Goal: Check status: Check status

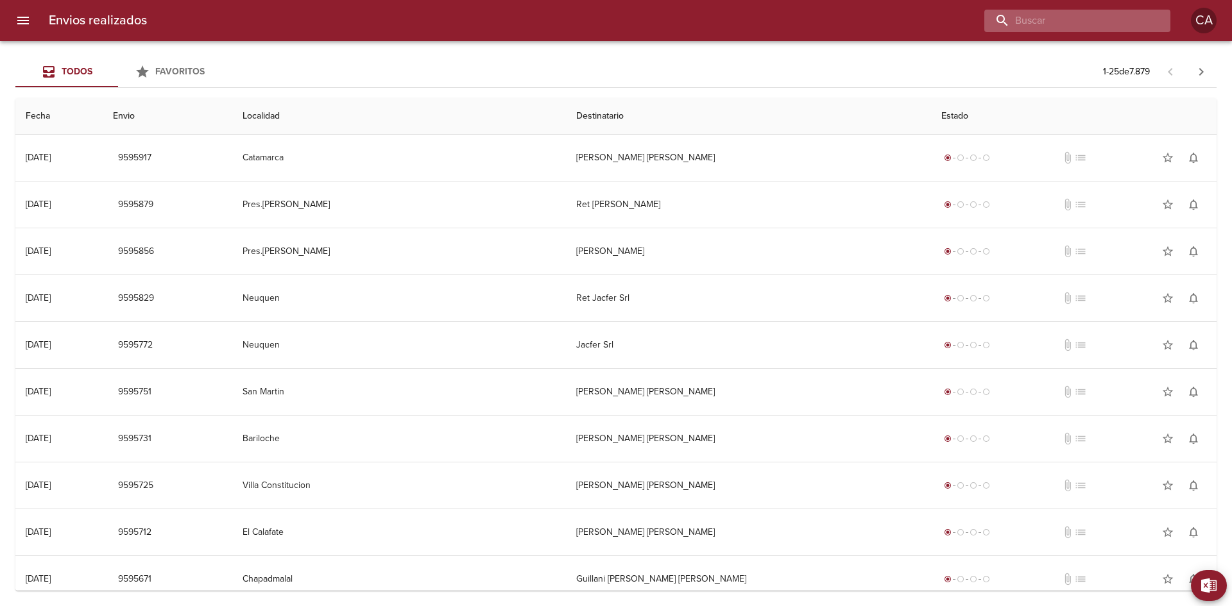
click at [1086, 20] on input "buscar" at bounding box center [1066, 21] width 164 height 22
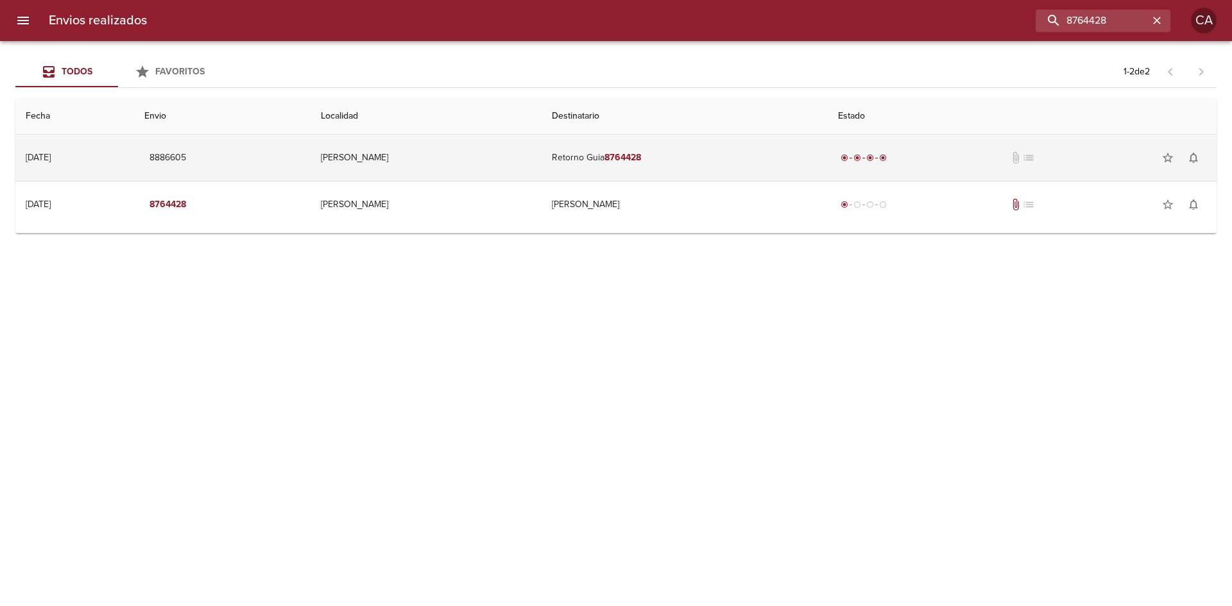
click at [608, 162] on em "8764428" at bounding box center [623, 157] width 37 height 11
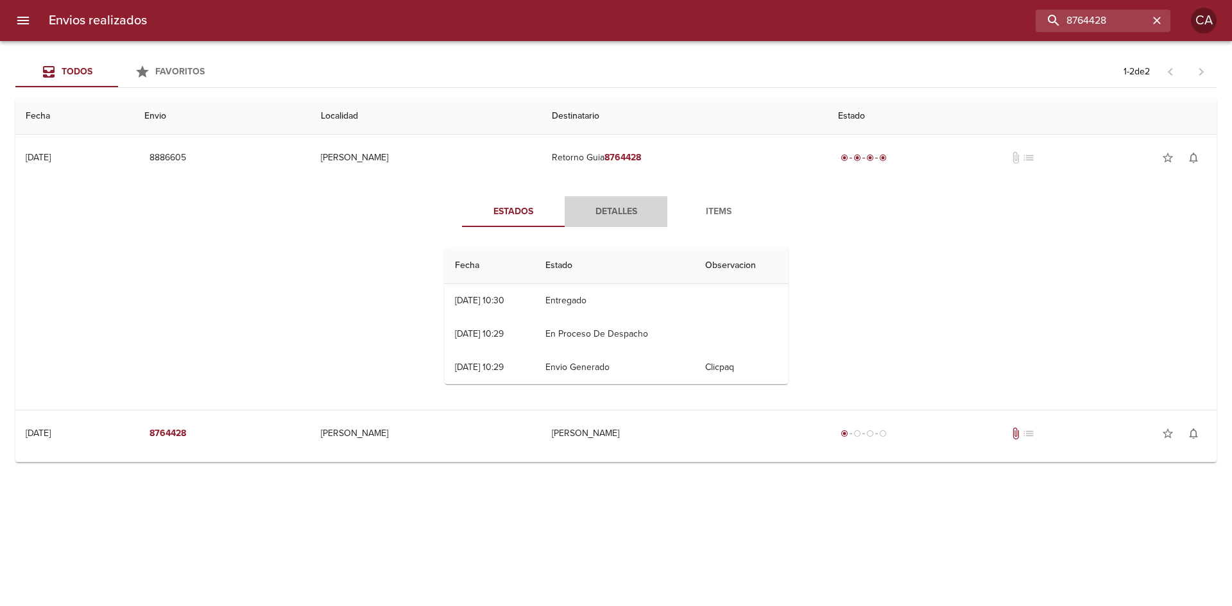
click at [605, 209] on span "Detalles" at bounding box center [615, 212] width 87 height 16
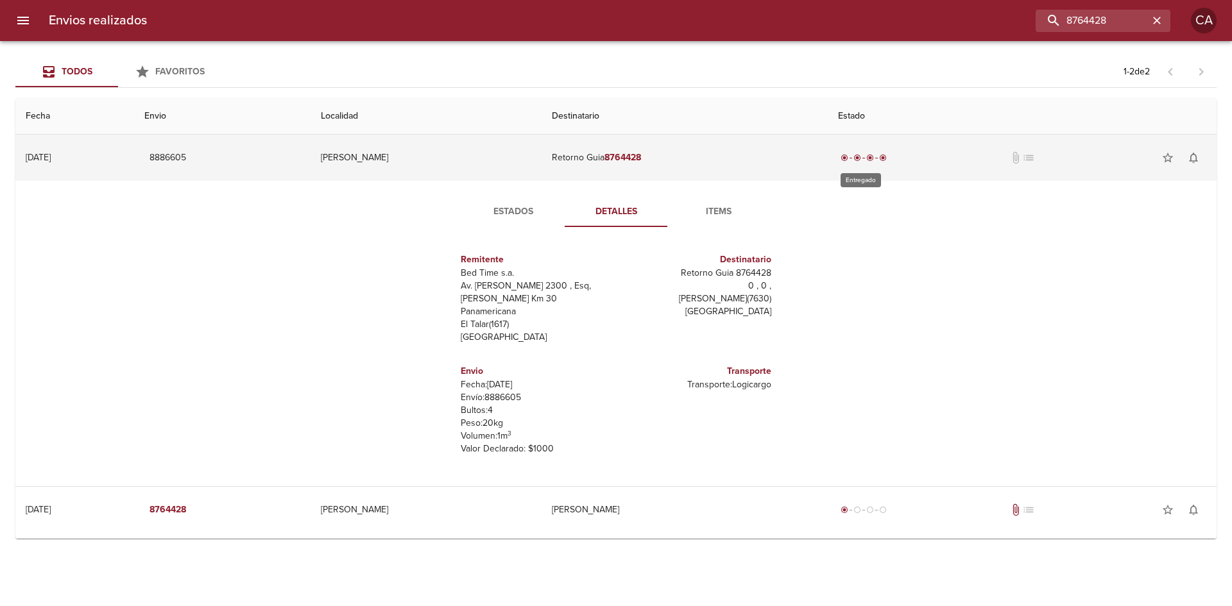
click at [855, 157] on span "radio_button_checked" at bounding box center [857, 158] width 8 height 8
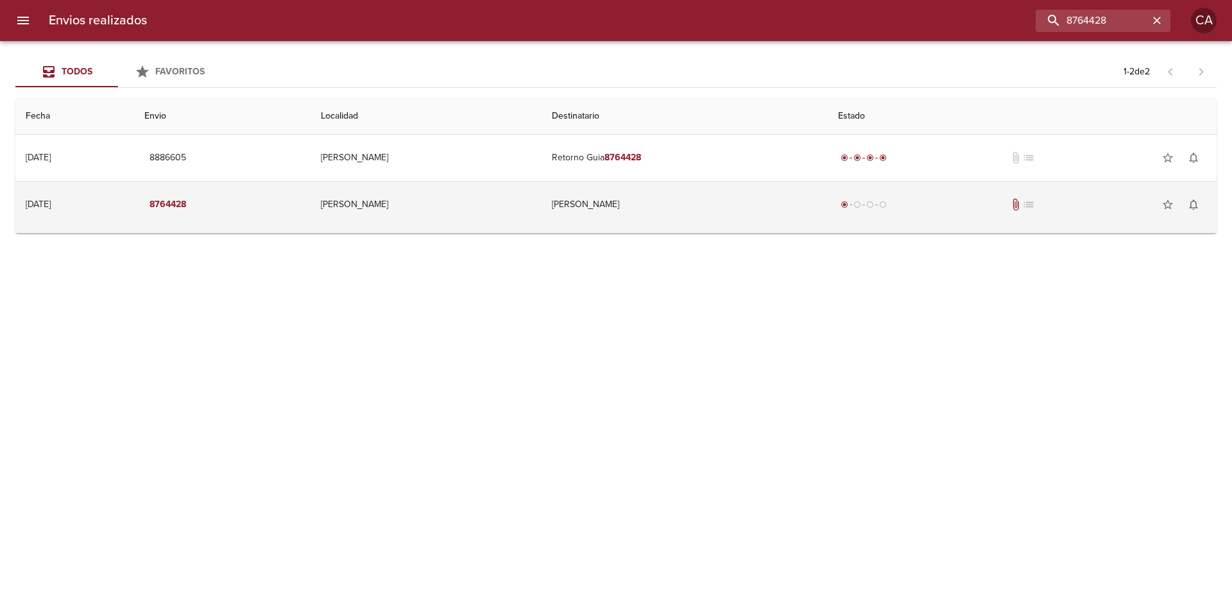
click at [549, 203] on td "[PERSON_NAME]" at bounding box center [685, 205] width 287 height 46
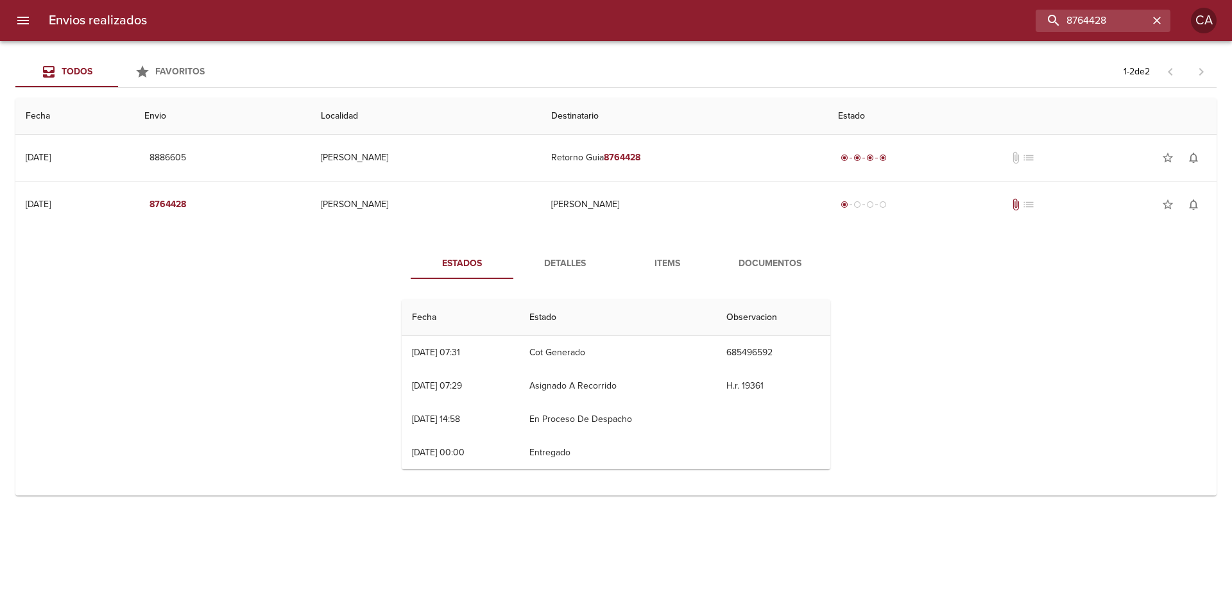
click at [563, 262] on span "Detalles" at bounding box center [564, 264] width 87 height 16
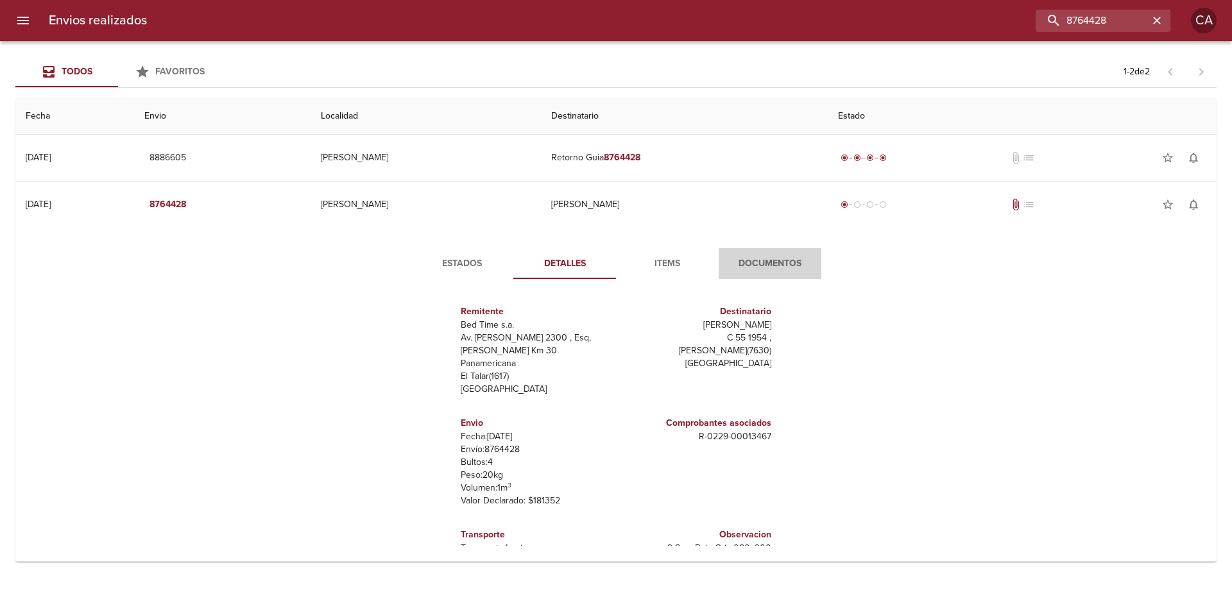
click at [762, 262] on span "Documentos" at bounding box center [769, 264] width 87 height 16
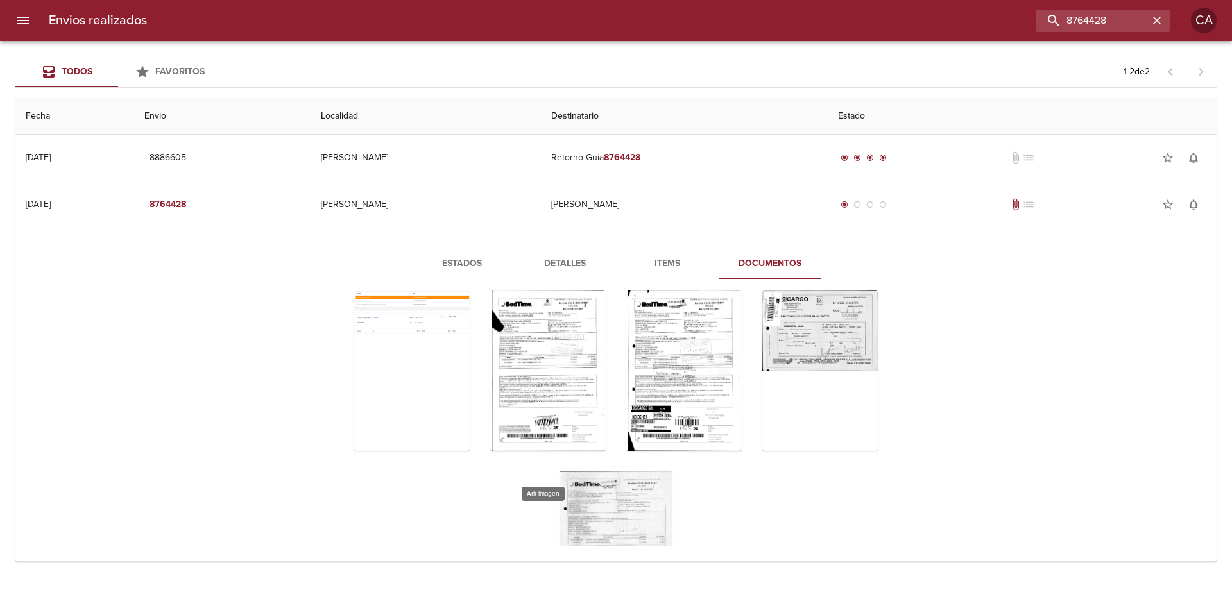
scroll to position [64, 0]
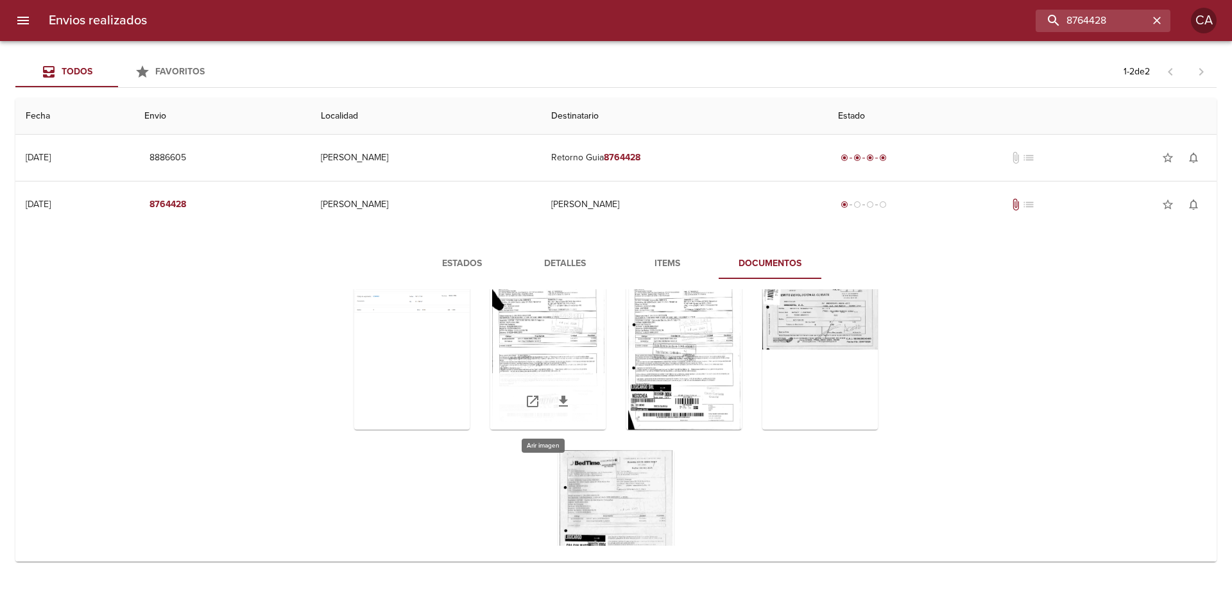
click at [517, 313] on div "Tabla de envíos del cliente" at bounding box center [548, 350] width 116 height 160
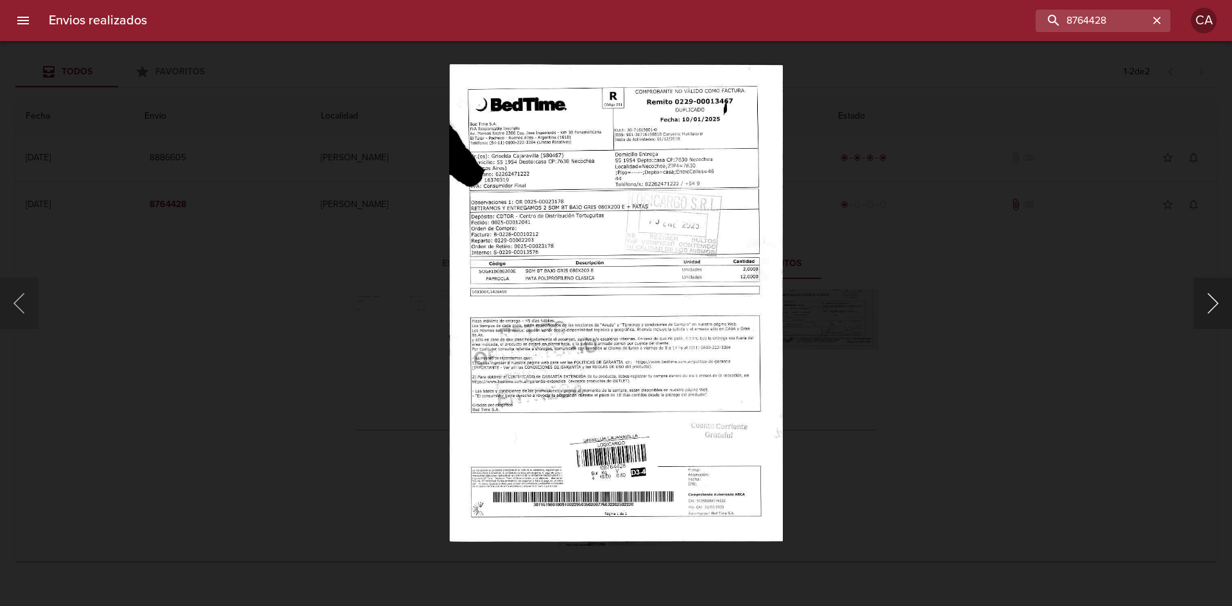
click at [1212, 298] on button "Siguiente" at bounding box center [1213, 303] width 39 height 51
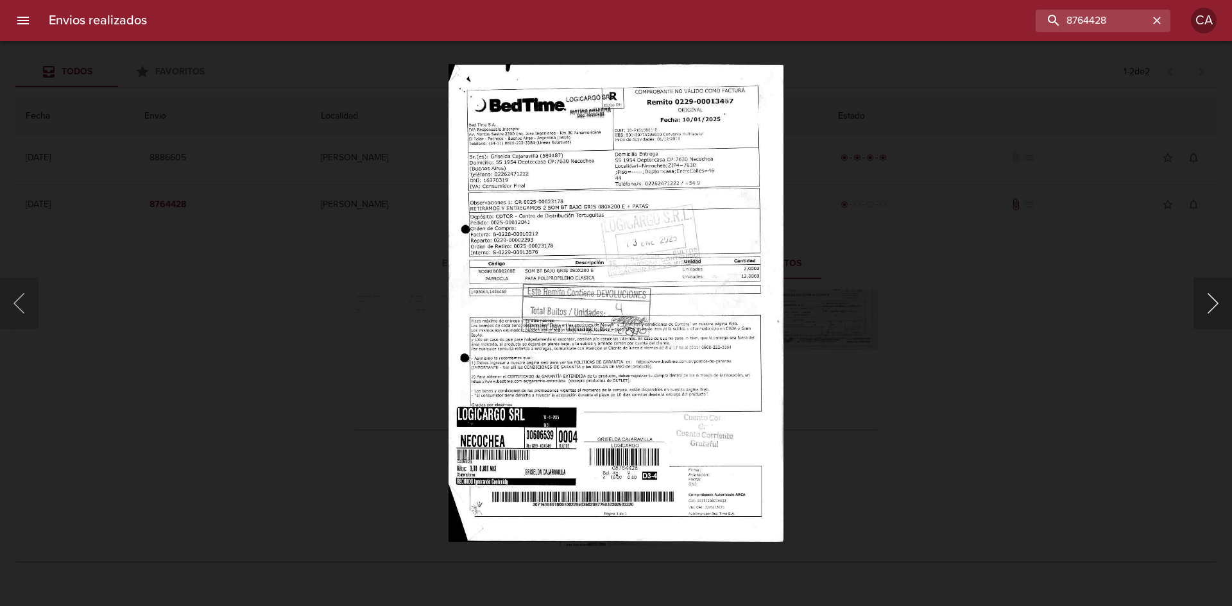
click at [1212, 298] on button "Siguiente" at bounding box center [1213, 303] width 39 height 51
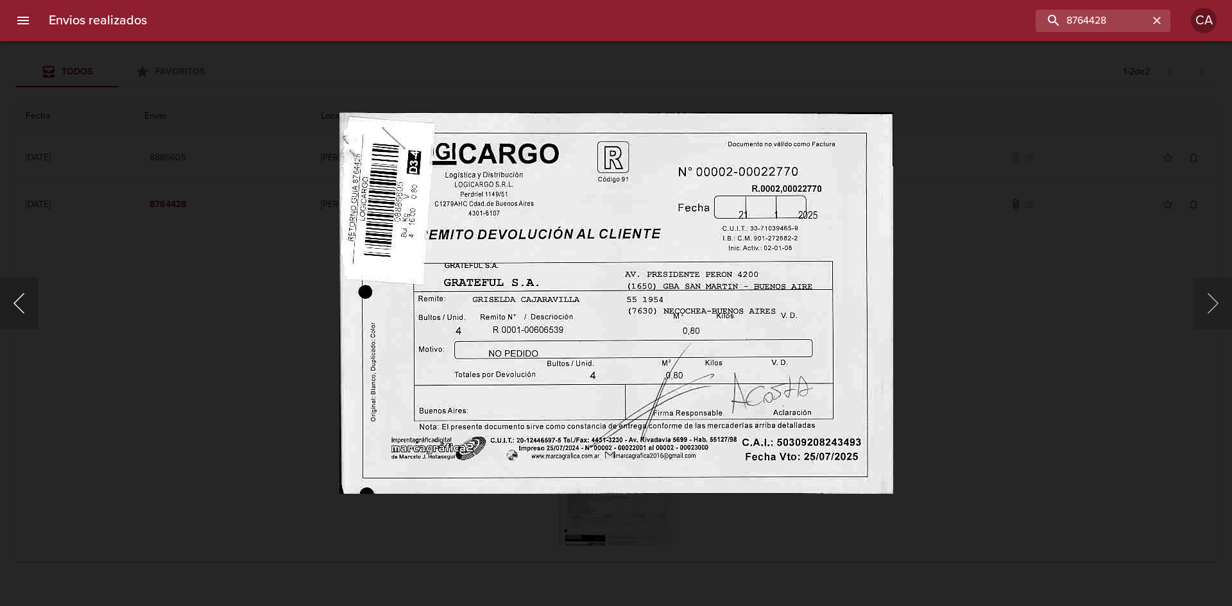
click at [17, 298] on button "Anterior" at bounding box center [19, 303] width 39 height 51
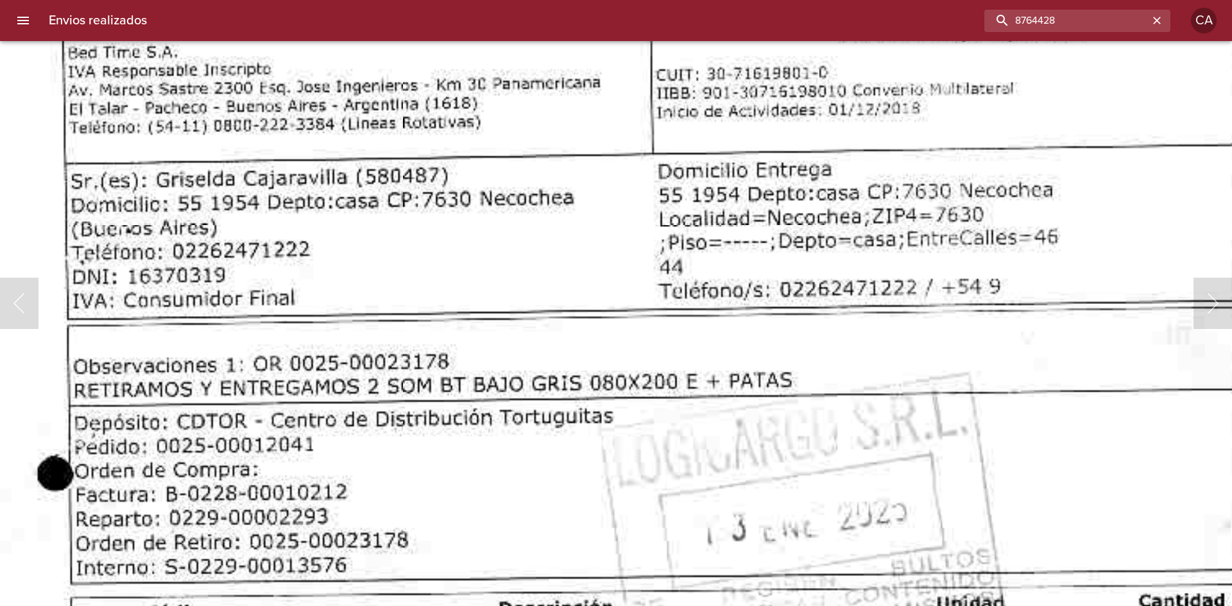
drag, startPoint x: 1126, startPoint y: 22, endPoint x: 867, endPoint y: 17, distance: 259.3
click at [867, 17] on div "8764428" at bounding box center [663, 21] width 1013 height 22
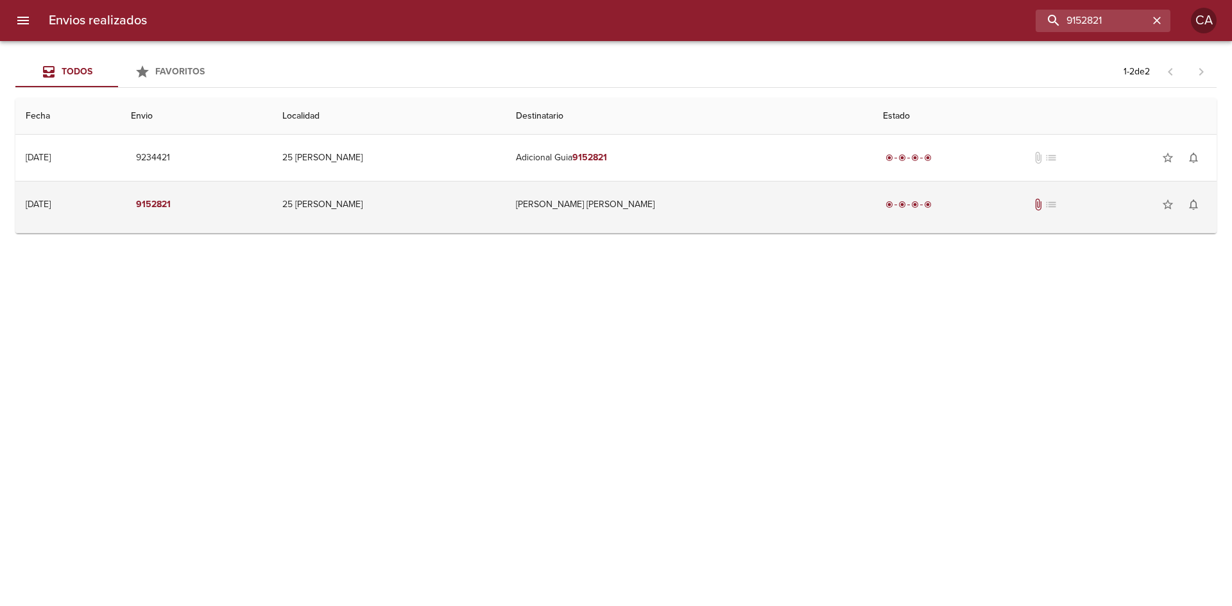
click at [594, 204] on td "[PERSON_NAME] [PERSON_NAME]" at bounding box center [689, 205] width 367 height 46
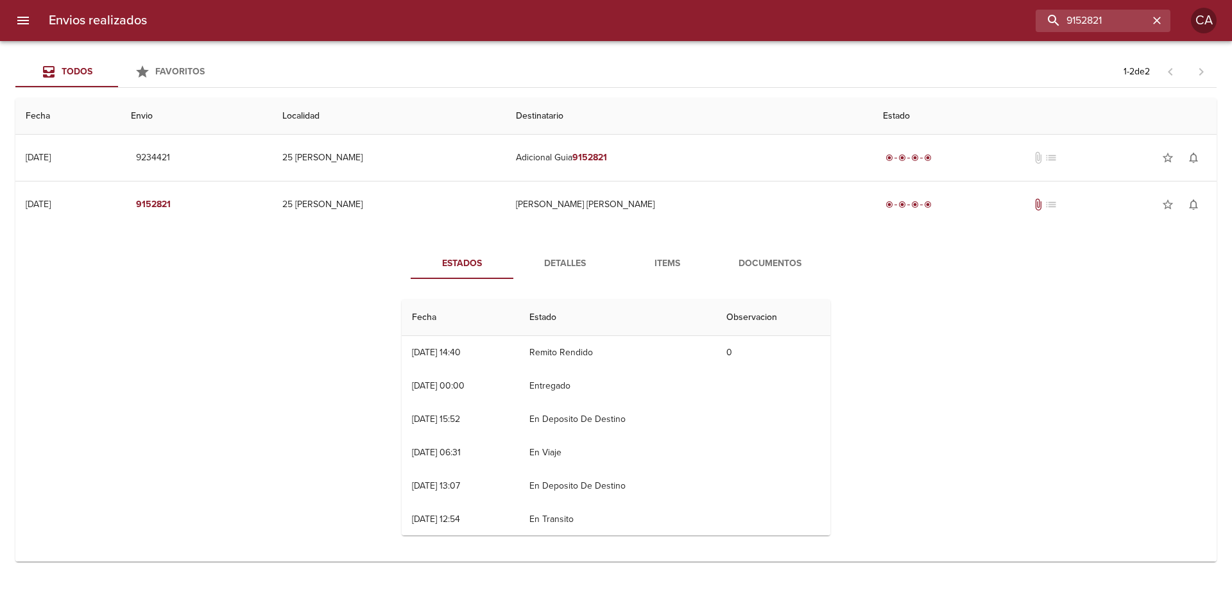
click at [781, 252] on button "Documentos" at bounding box center [770, 263] width 103 height 31
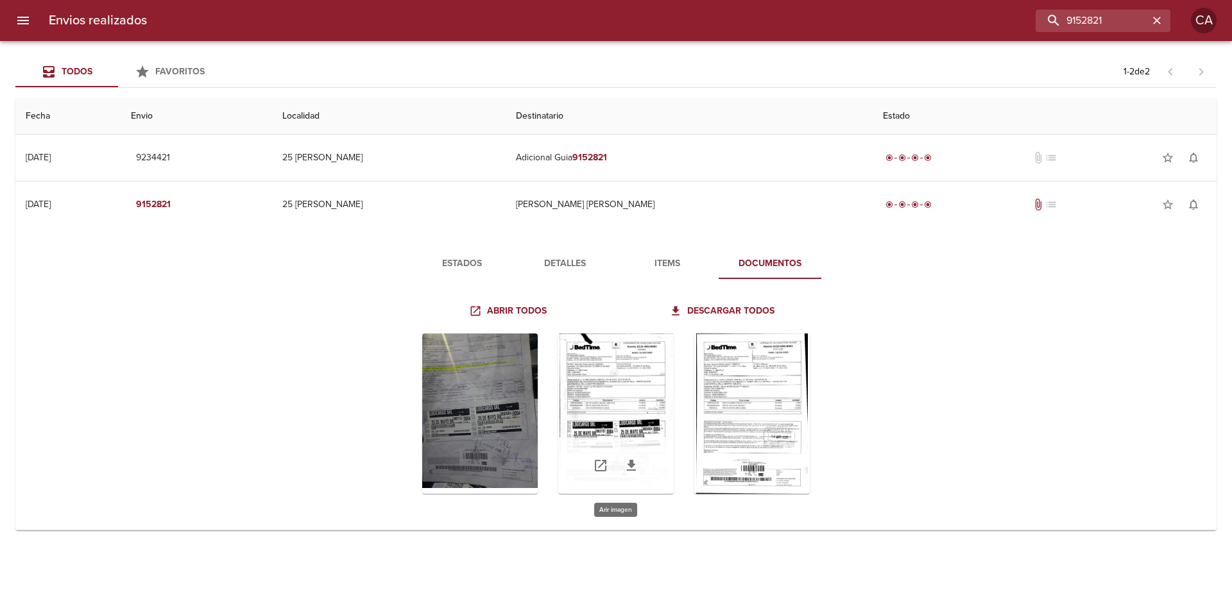
click at [610, 404] on div "Tabla de envíos del cliente" at bounding box center [616, 414] width 116 height 160
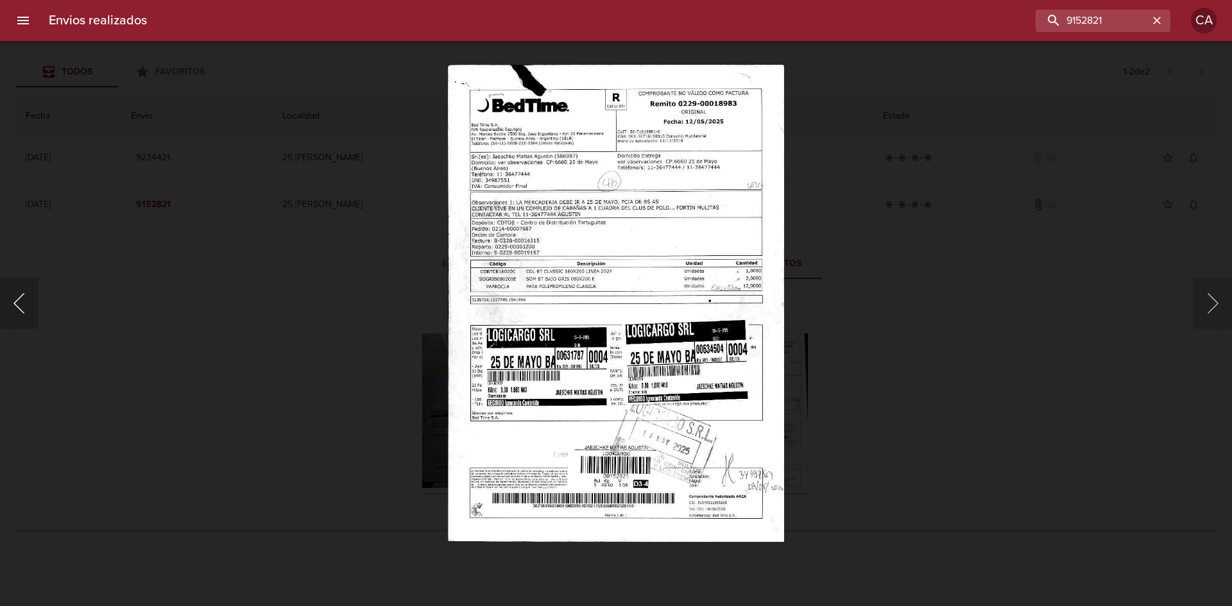
click at [25, 309] on button "Anterior" at bounding box center [19, 303] width 39 height 51
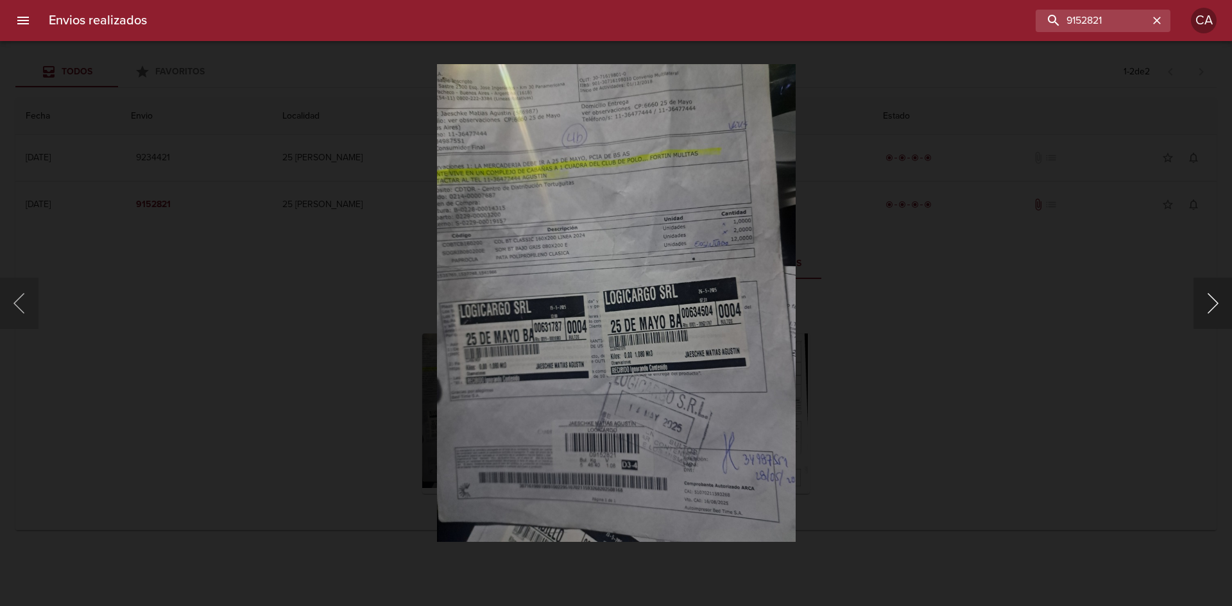
click at [1217, 302] on button "Siguiente" at bounding box center [1213, 303] width 39 height 51
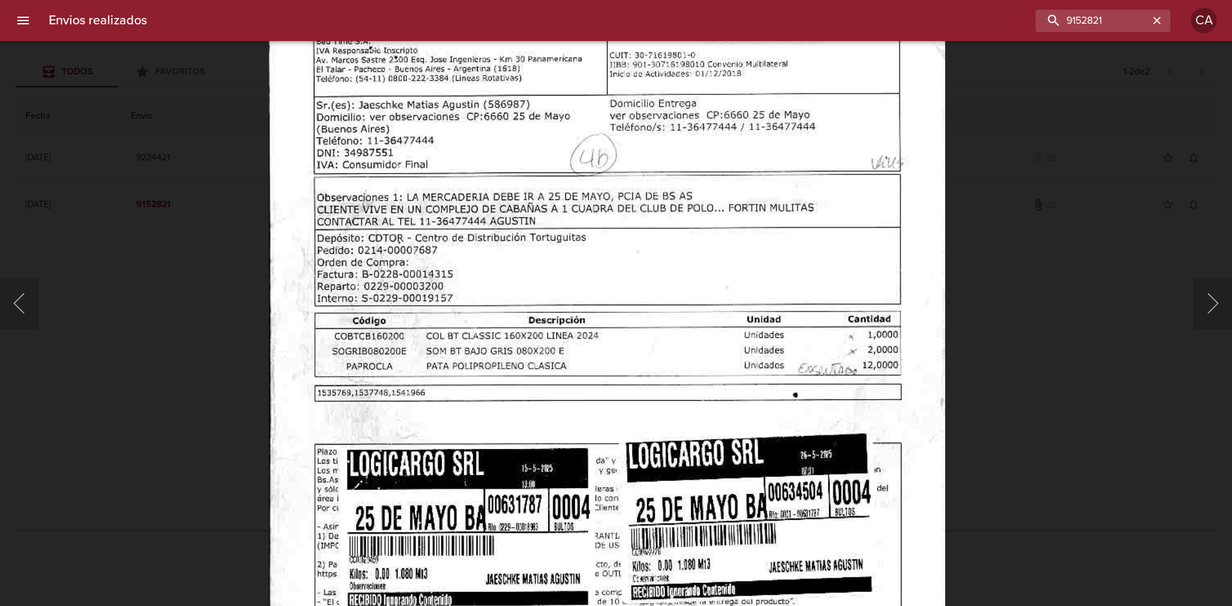
click at [556, 227] on img "Lightbox" at bounding box center [607, 400] width 676 height 961
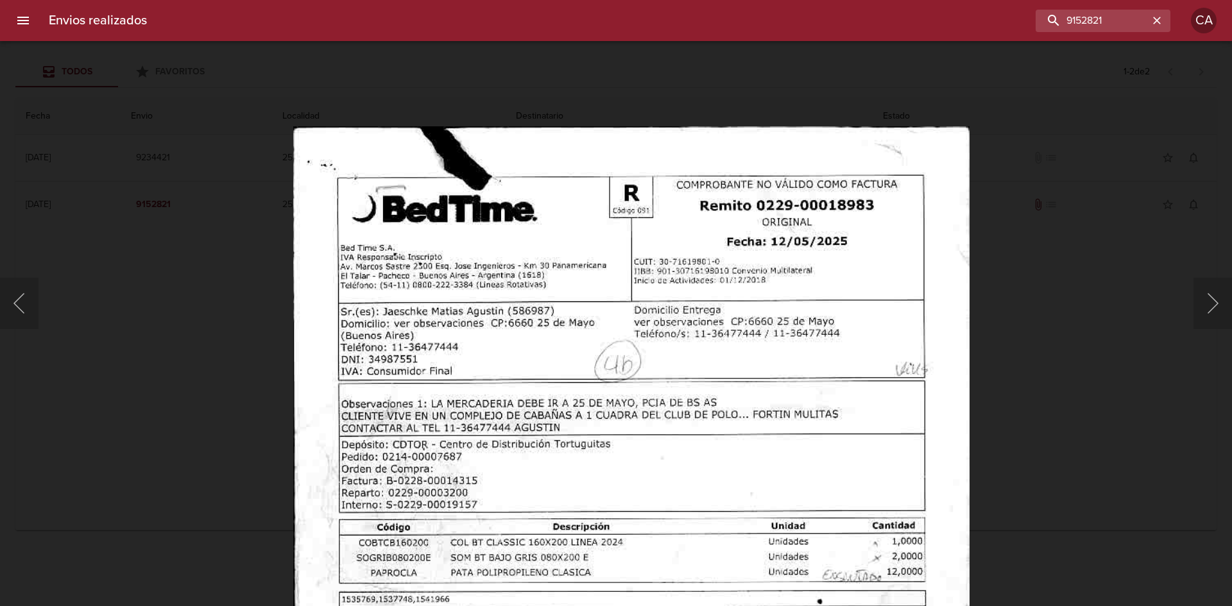
click at [717, 336] on img "Lightbox" at bounding box center [631, 606] width 676 height 961
drag, startPoint x: 1113, startPoint y: 24, endPoint x: 954, endPoint y: 21, distance: 158.5
click at [956, 21] on div "9152821" at bounding box center [663, 21] width 1013 height 22
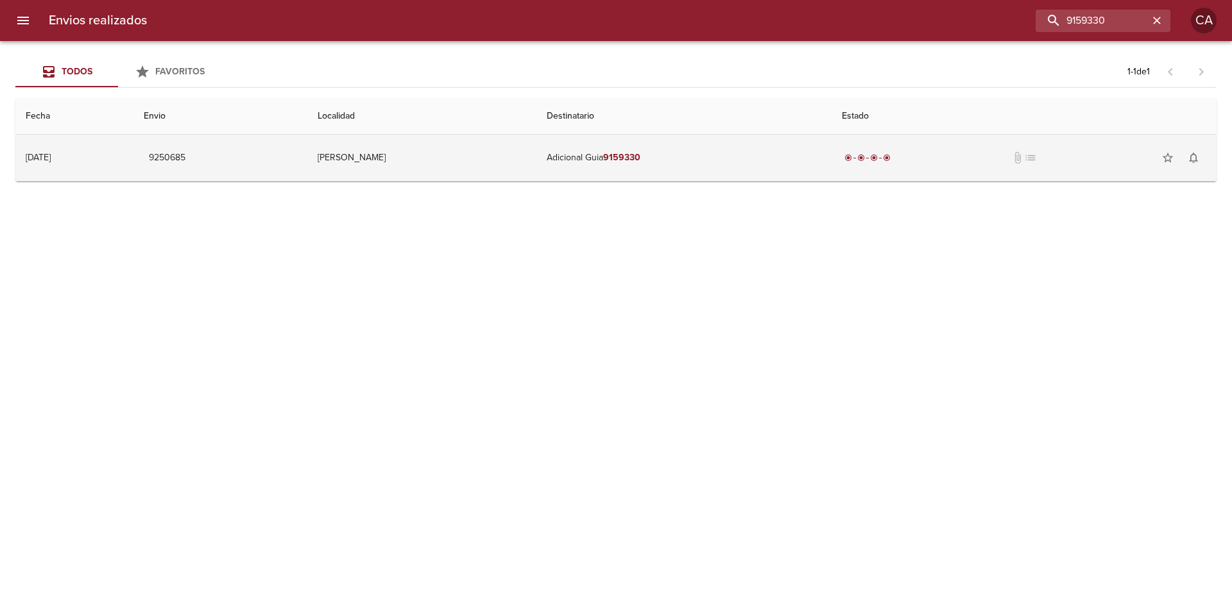
click at [596, 159] on td "Adicional Guia 9159330" at bounding box center [683, 158] width 295 height 46
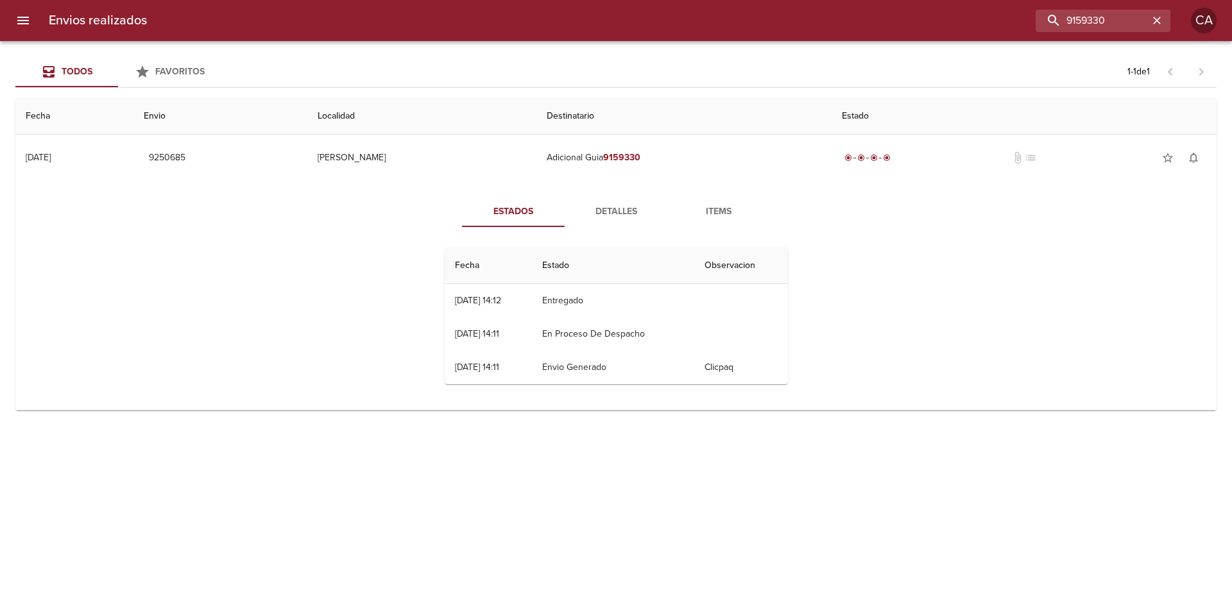
click at [621, 212] on span "Detalles" at bounding box center [615, 212] width 87 height 16
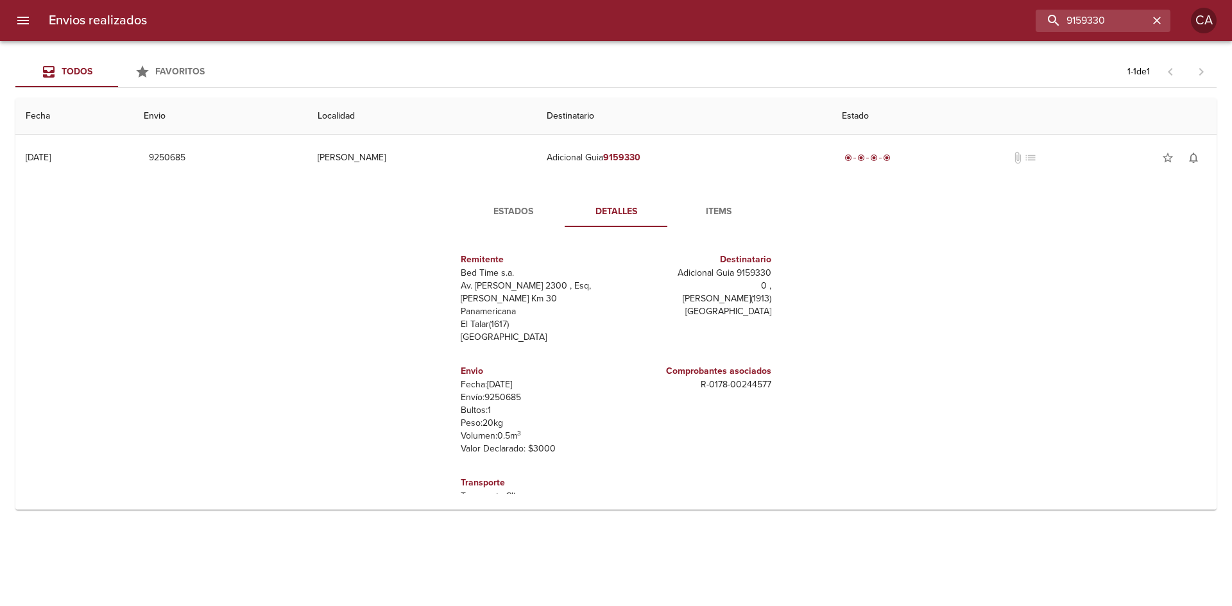
click at [712, 212] on span "Items" at bounding box center [718, 212] width 87 height 16
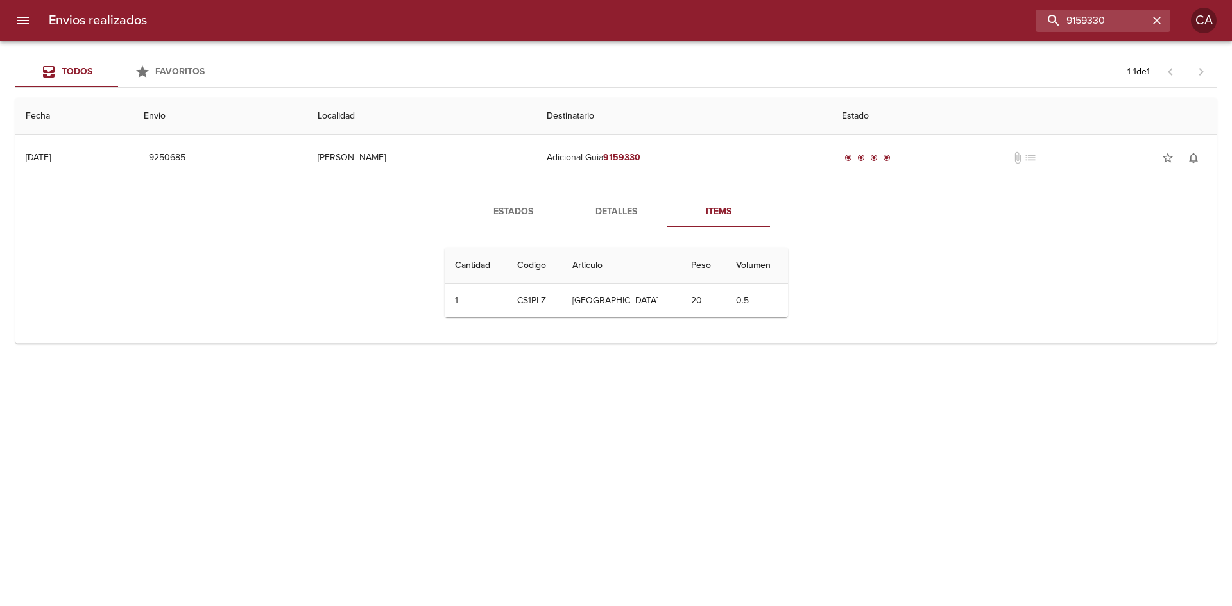
click at [625, 210] on span "Detalles" at bounding box center [615, 212] width 87 height 16
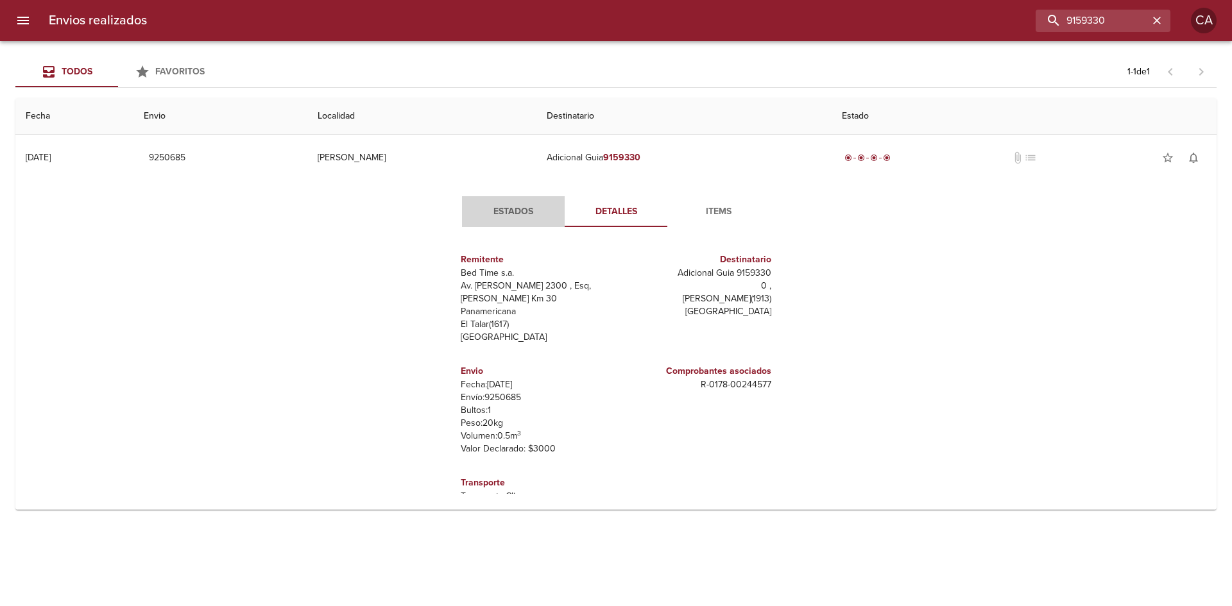
click at [513, 216] on span "Estados" at bounding box center [513, 212] width 87 height 16
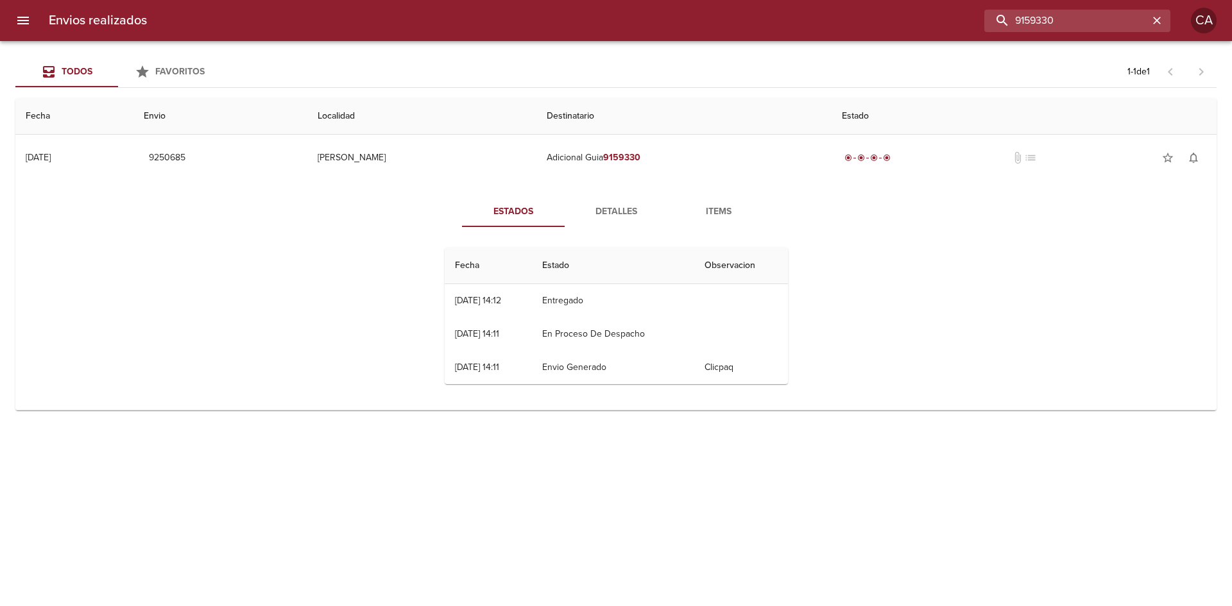
drag, startPoint x: 1118, startPoint y: 17, endPoint x: 923, endPoint y: 15, distance: 194.5
click at [923, 15] on div "9159330" at bounding box center [663, 21] width 1013 height 22
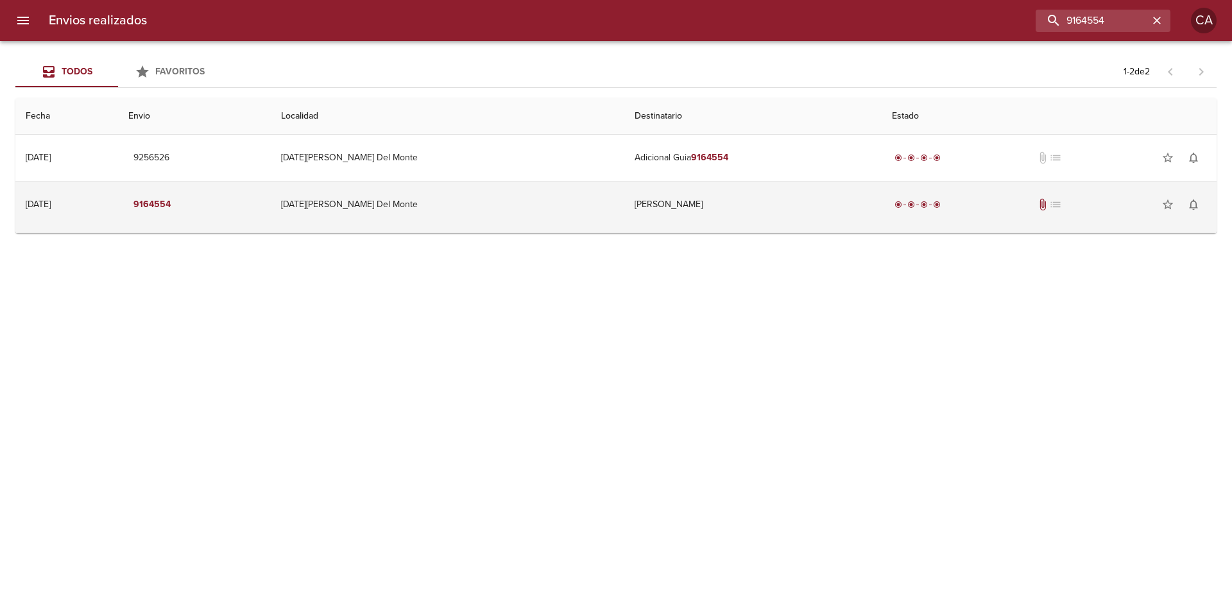
click at [422, 196] on td "[DATE][PERSON_NAME] Del Monte" at bounding box center [448, 205] width 354 height 46
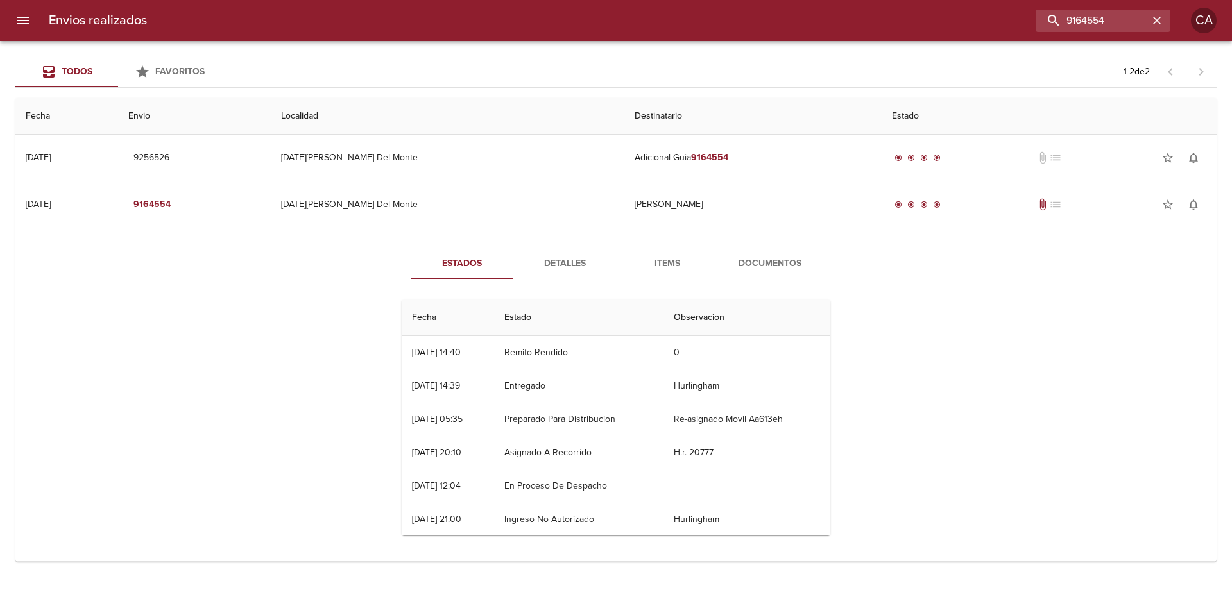
click at [778, 261] on span "Documentos" at bounding box center [769, 264] width 87 height 16
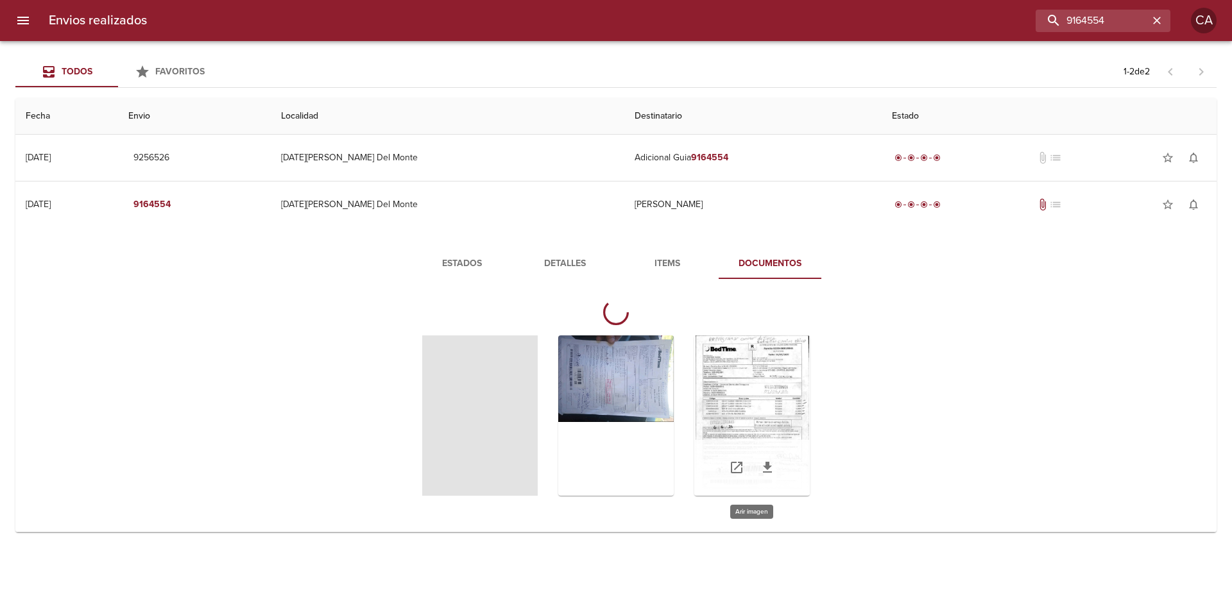
click at [748, 390] on div "Tabla de envíos del cliente" at bounding box center [752, 416] width 116 height 160
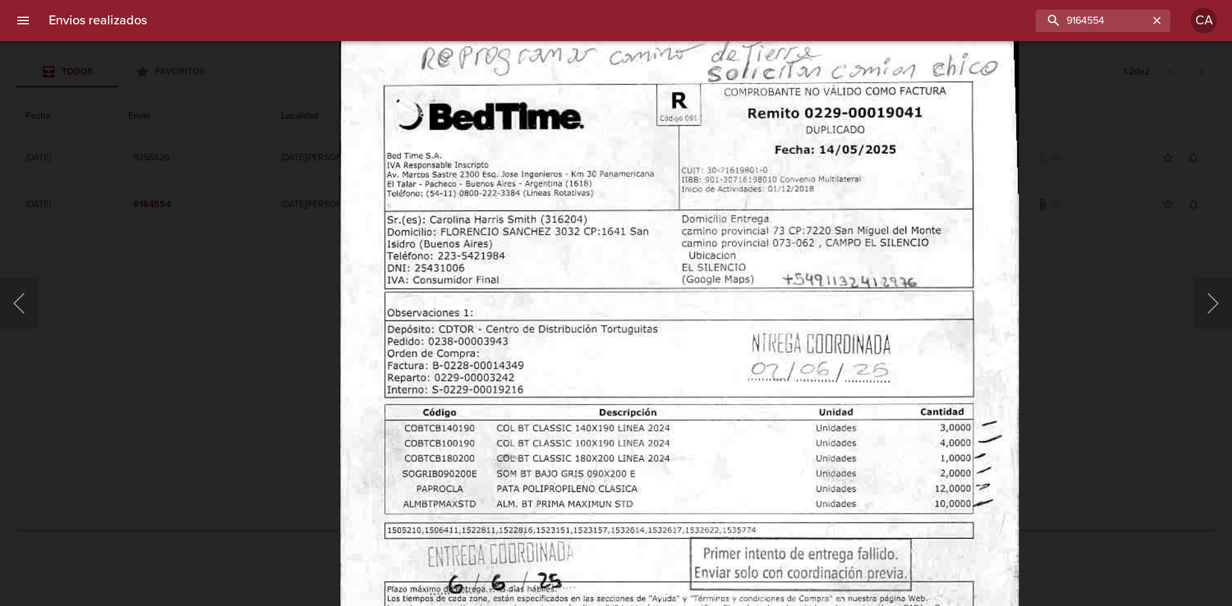
click at [694, 253] on img "Lightbox" at bounding box center [679, 515] width 680 height 961
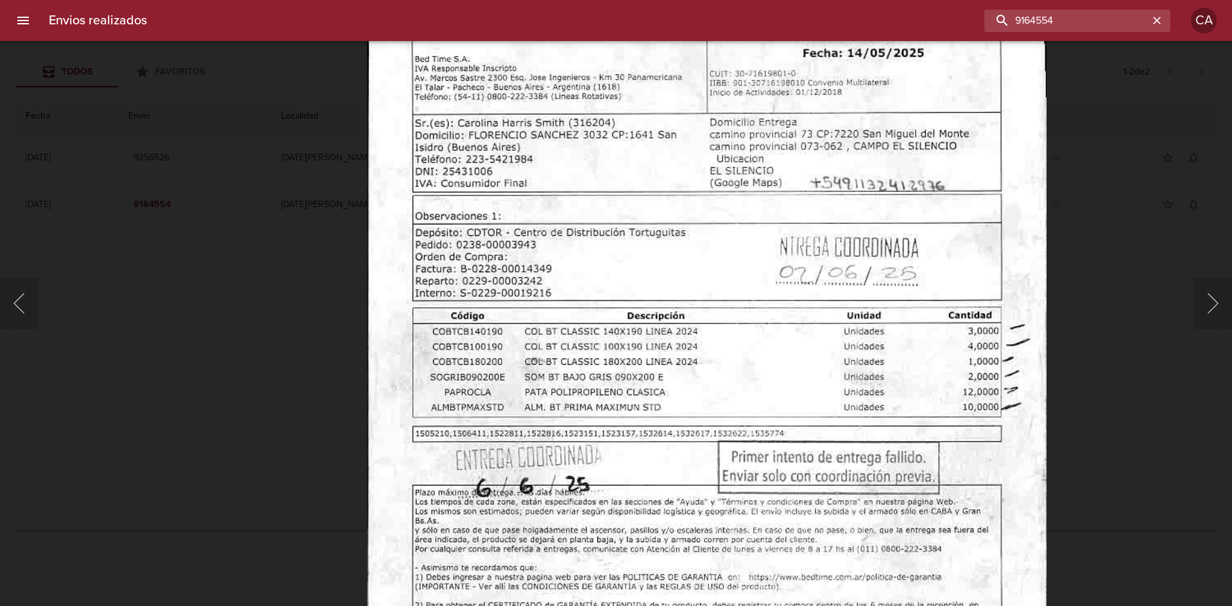
drag, startPoint x: 1111, startPoint y: 18, endPoint x: 927, endPoint y: 19, distance: 184.2
click at [932, 19] on div "9164554" at bounding box center [663, 21] width 1013 height 22
type input "9210371"
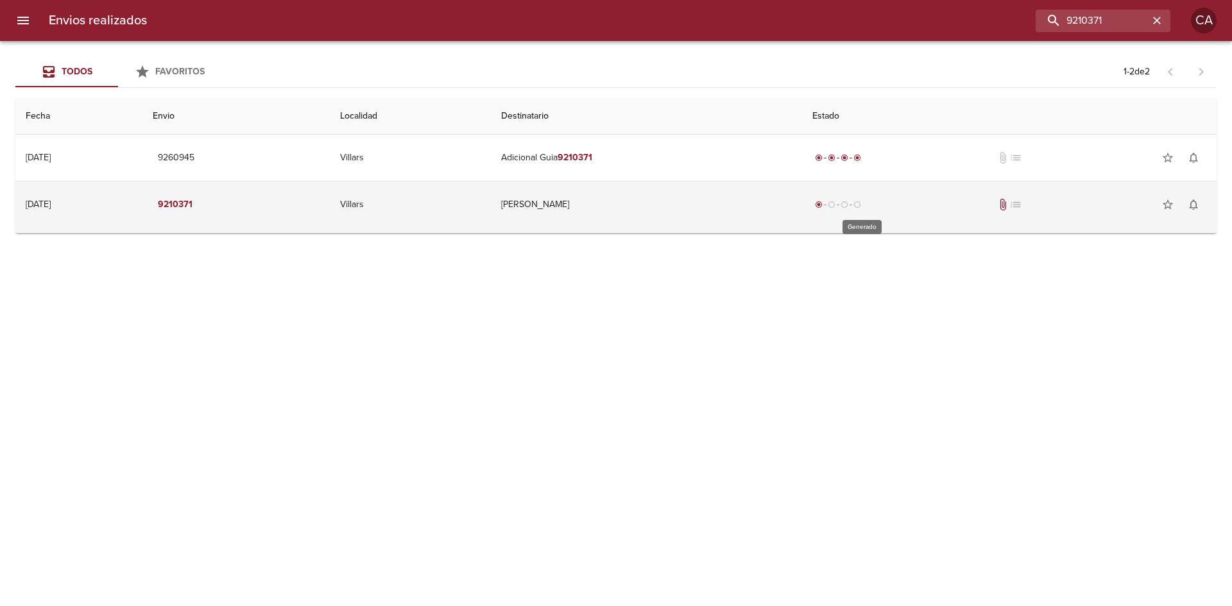
click at [823, 201] on span "radio_button_checked" at bounding box center [819, 205] width 8 height 8
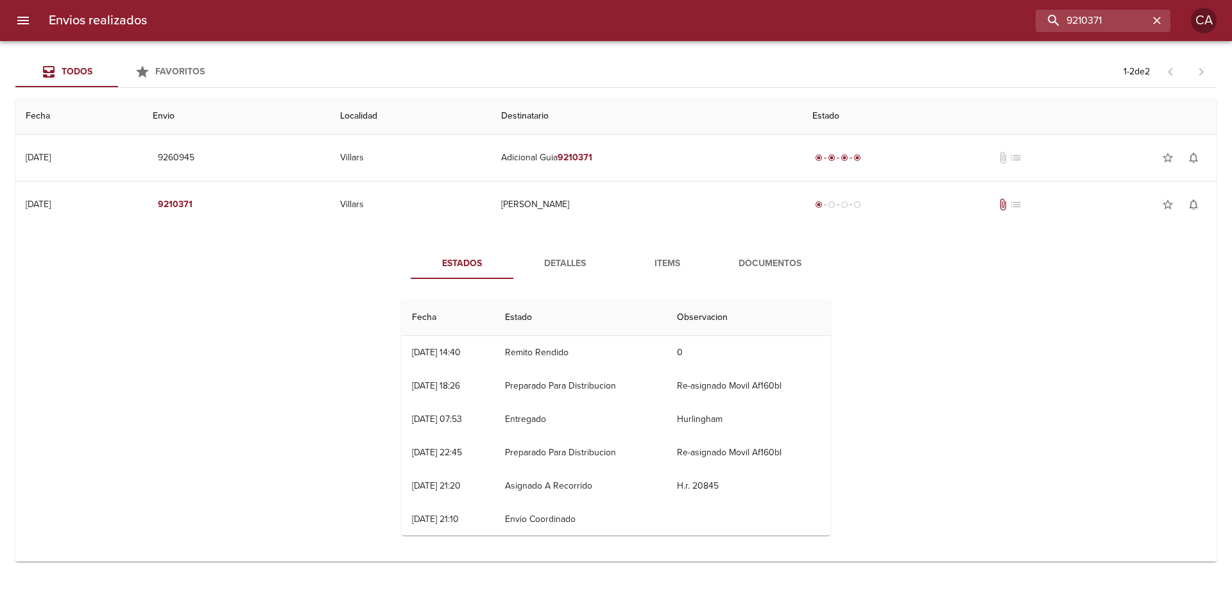
click at [771, 253] on button "Documentos" at bounding box center [770, 263] width 103 height 31
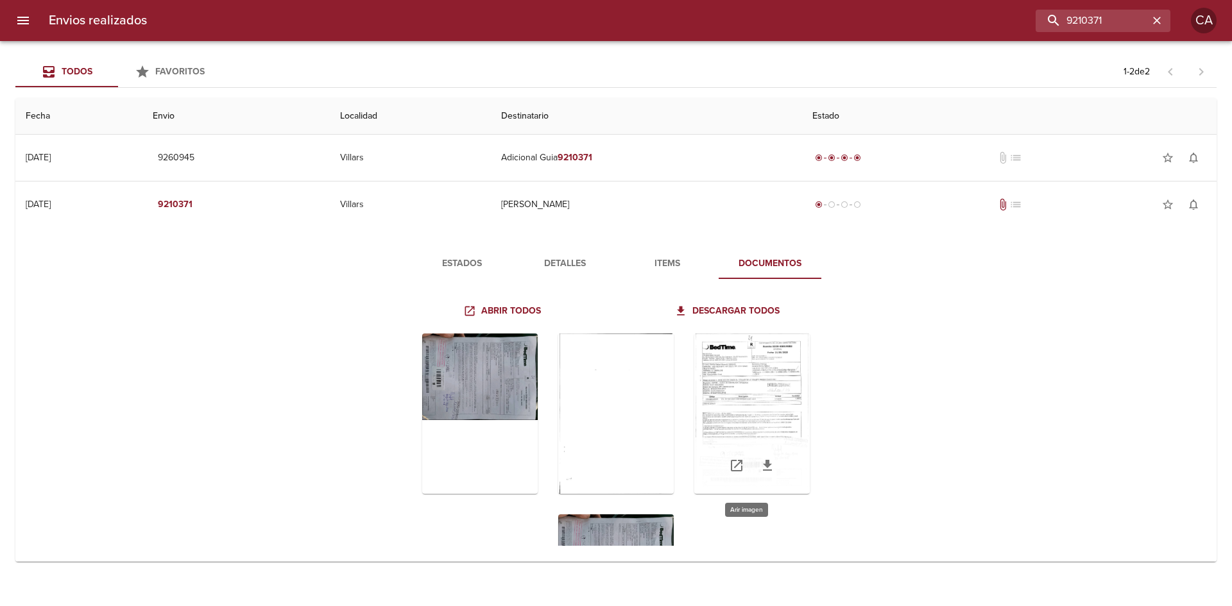
click at [741, 386] on div "Tabla de envíos del cliente" at bounding box center [752, 414] width 116 height 160
